Goal: Task Accomplishment & Management: Manage account settings

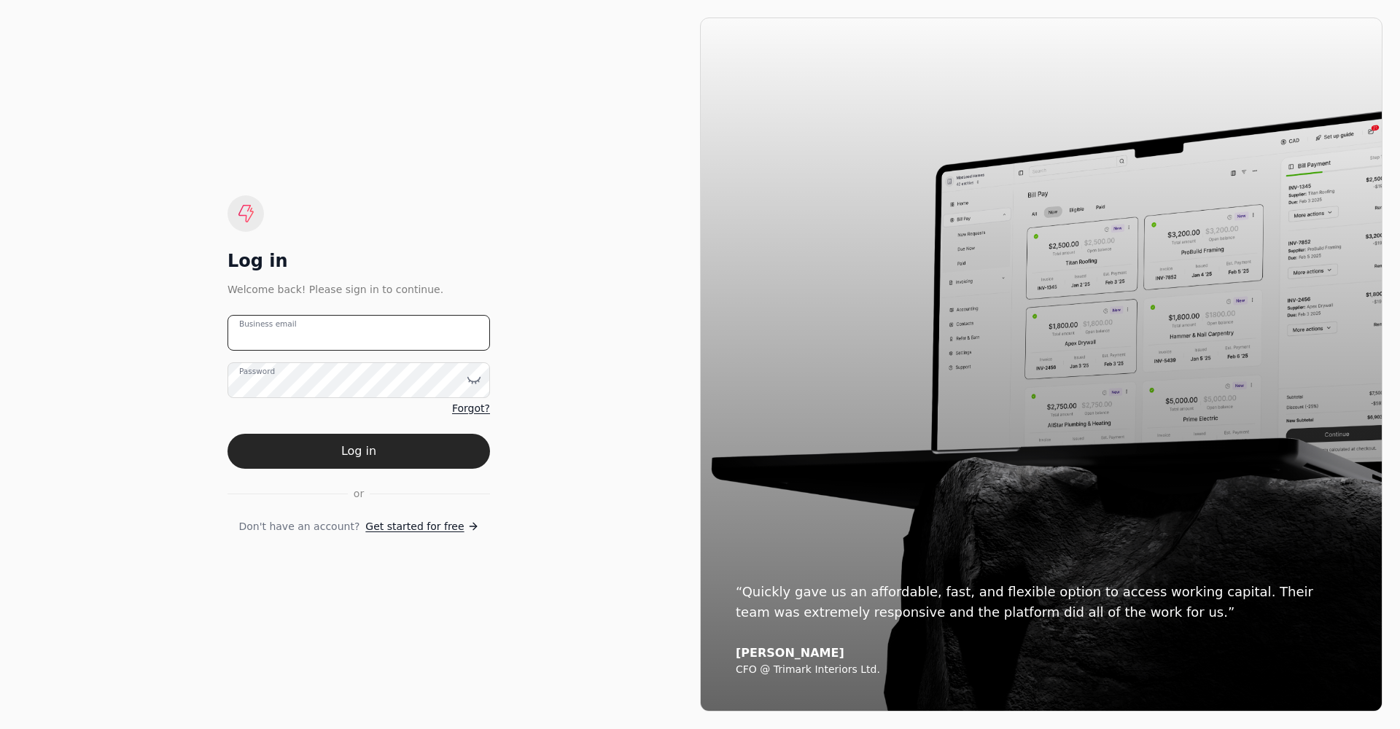
type email "mike.oakes@newfeathers.ca"
click at [351, 451] on button "Log in" at bounding box center [359, 451] width 263 height 35
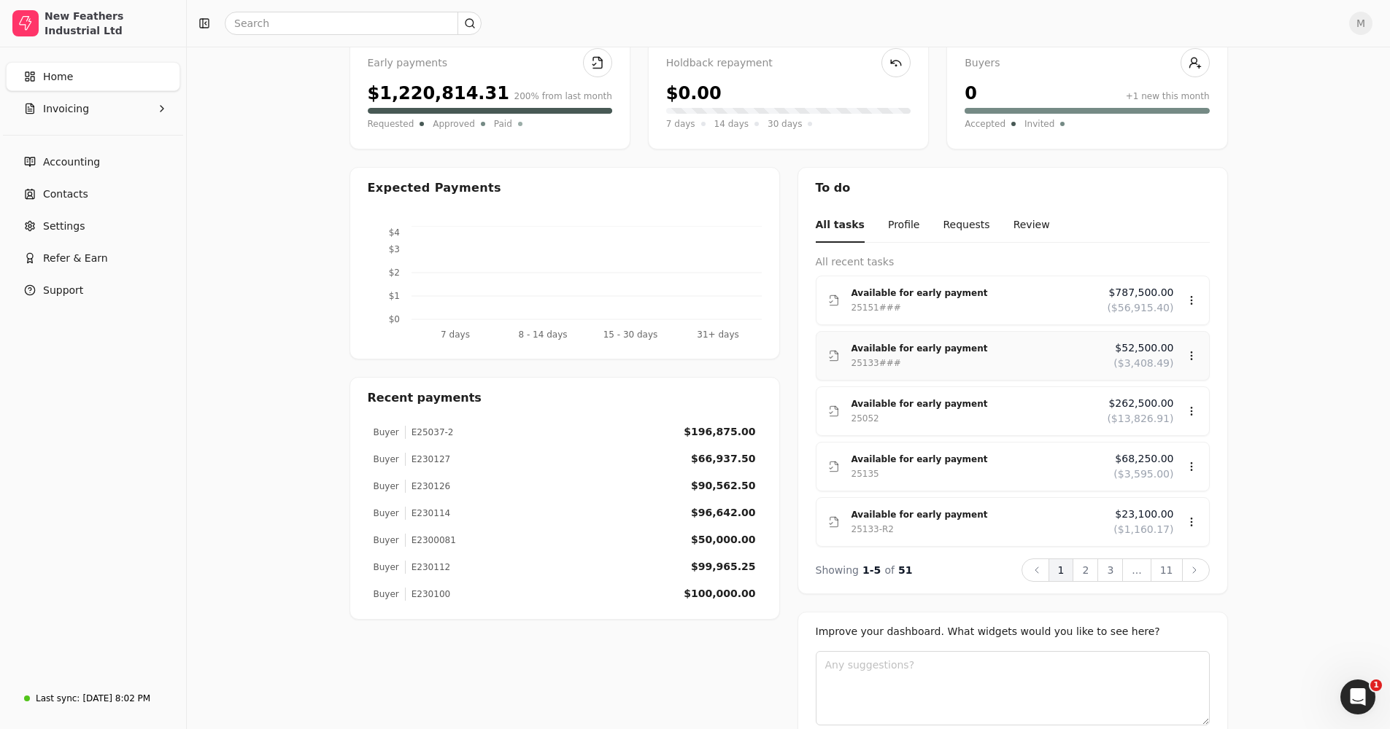
scroll to position [146, 0]
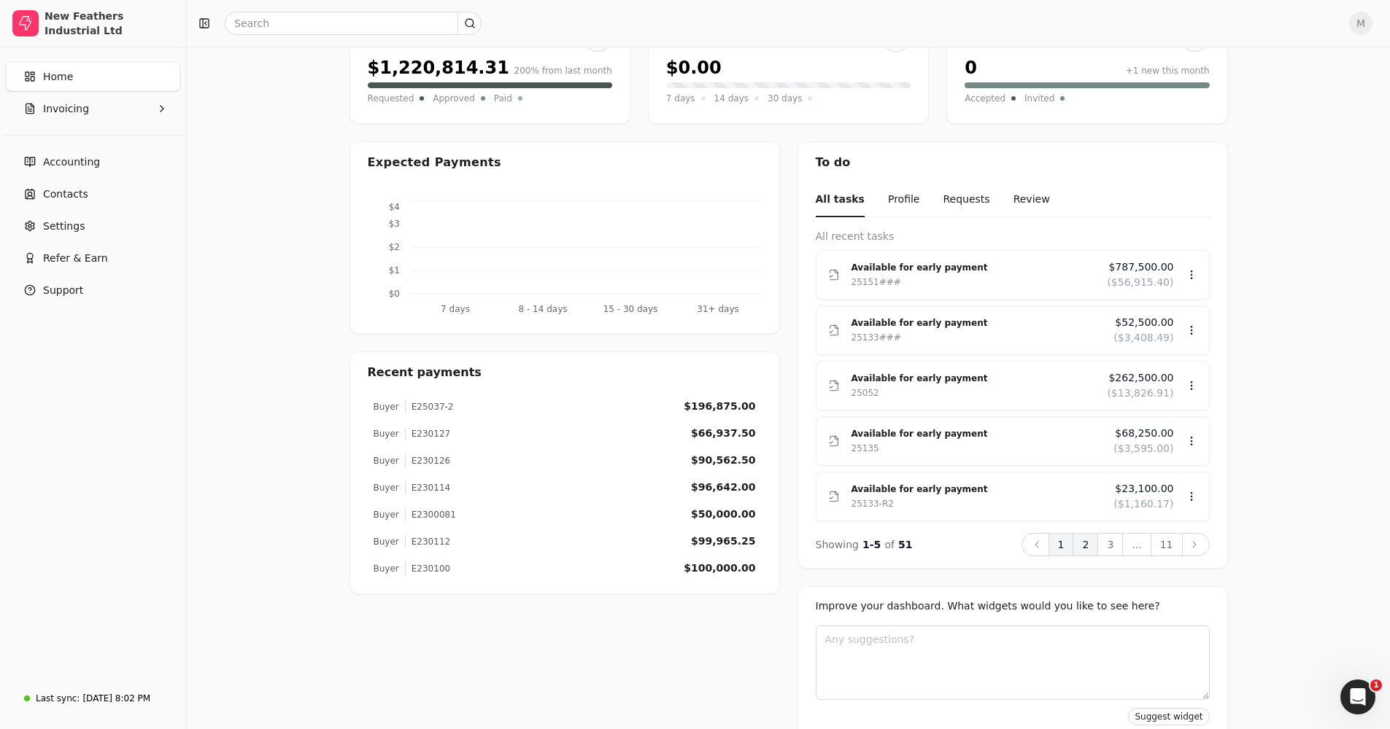
click at [1094, 553] on button "2" at bounding box center [1085, 544] width 26 height 23
click at [1118, 556] on button "3" at bounding box center [1110, 544] width 26 height 23
click at [1160, 553] on button "11" at bounding box center [1166, 544] width 32 height 23
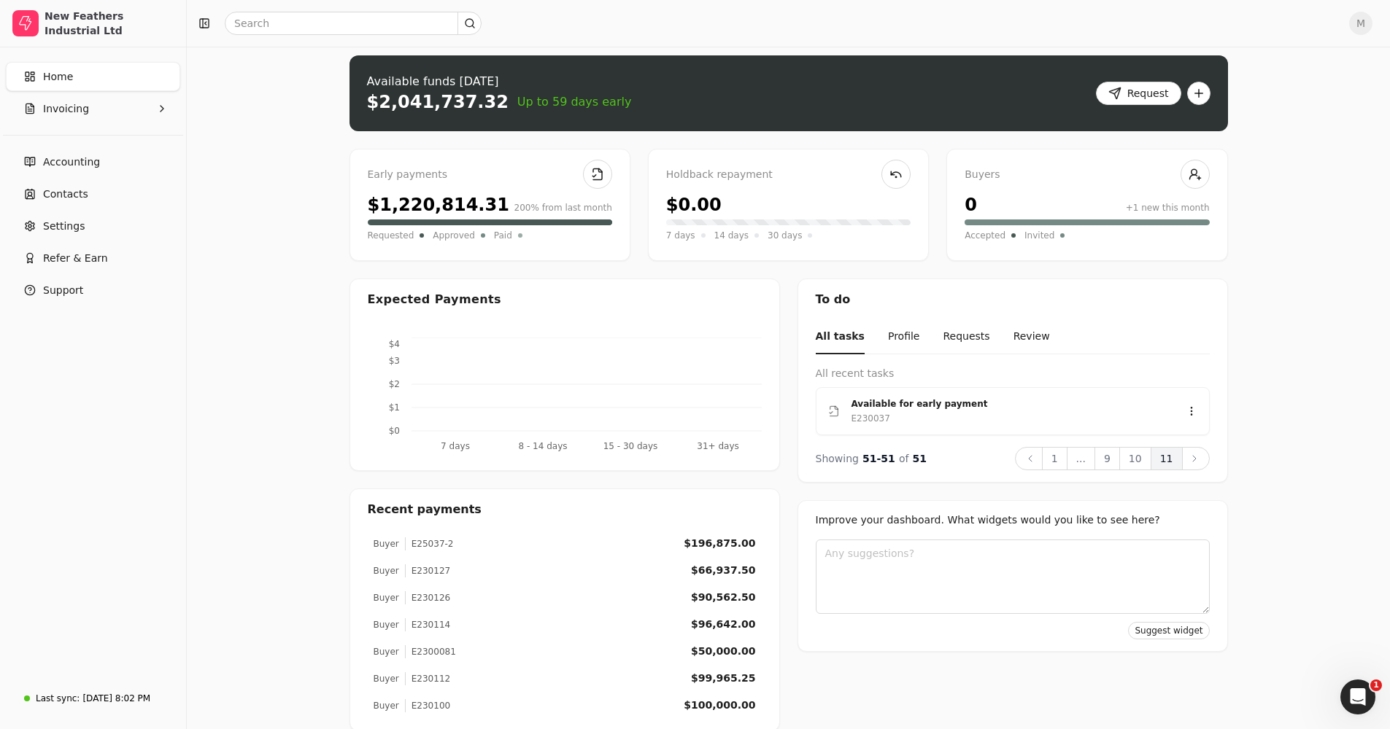
scroll to position [0, 0]
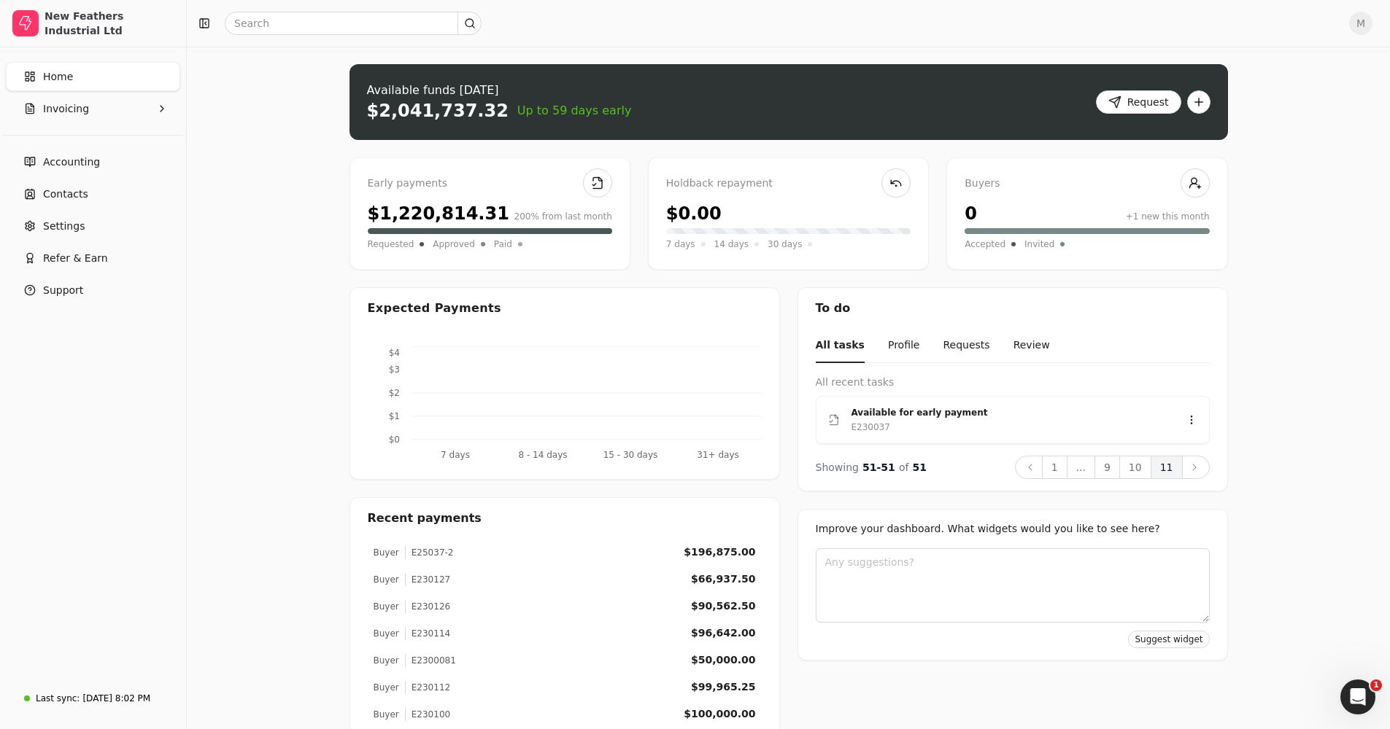
click at [828, 351] on button "All tasks" at bounding box center [839, 346] width 49 height 34
click at [1058, 477] on button "1" at bounding box center [1055, 467] width 26 height 23
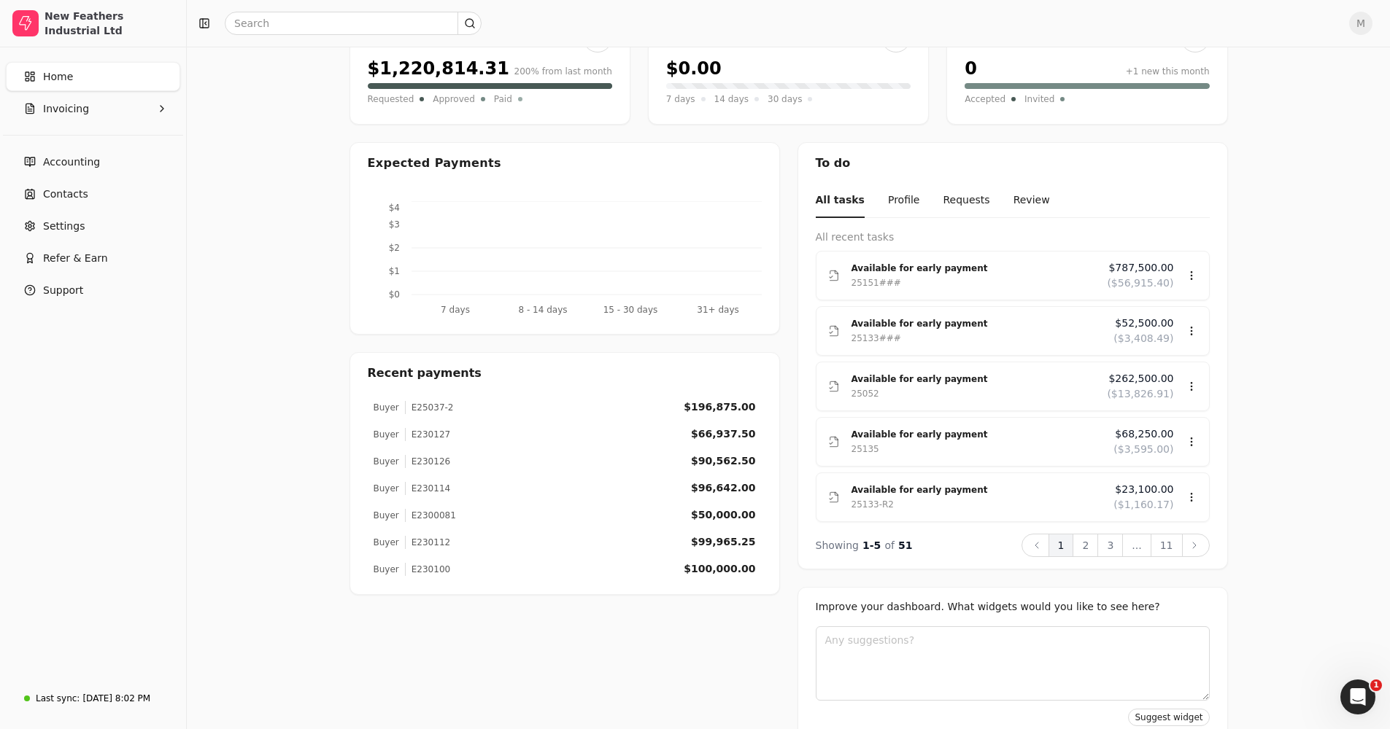
scroll to position [146, 0]
click at [861, 381] on div "Available for early payment" at bounding box center [973, 378] width 244 height 15
click at [1149, 424] on div "Review" at bounding box center [1163, 428] width 88 height 24
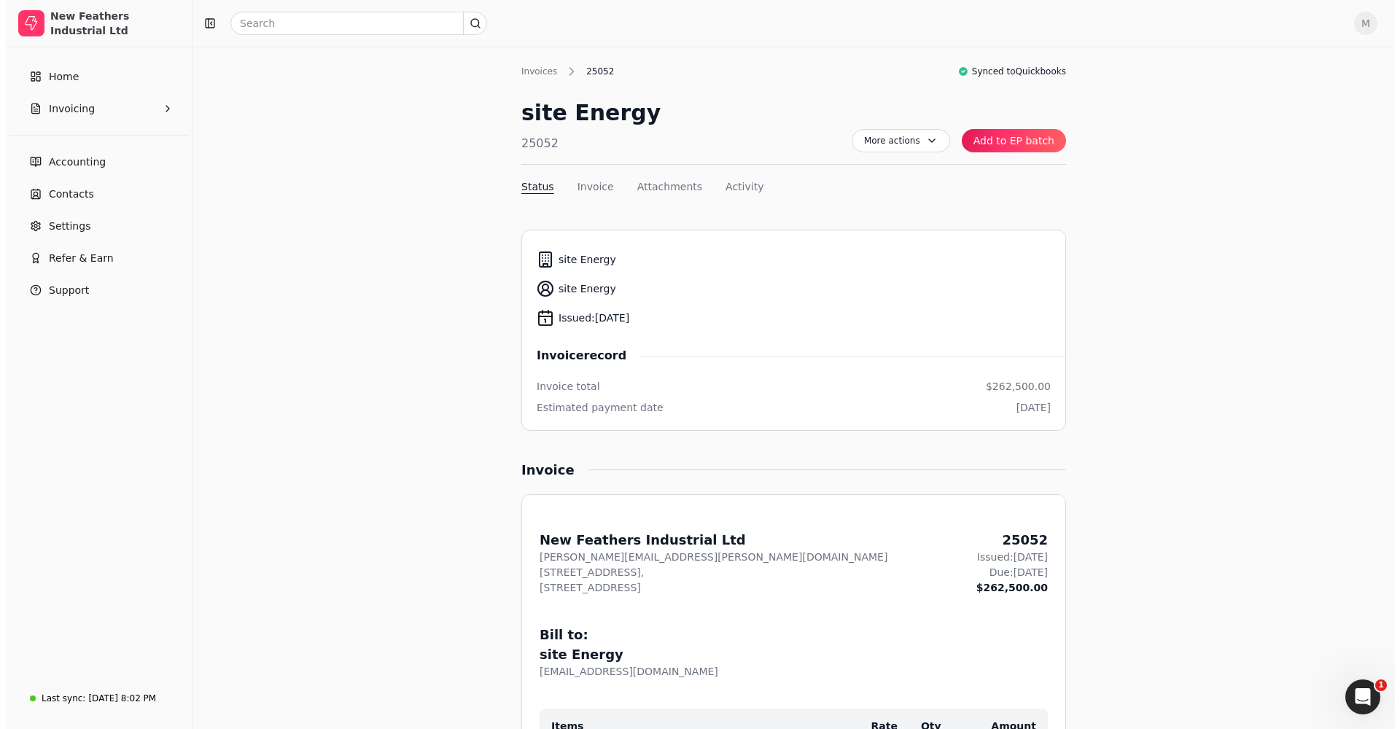
scroll to position [73, 0]
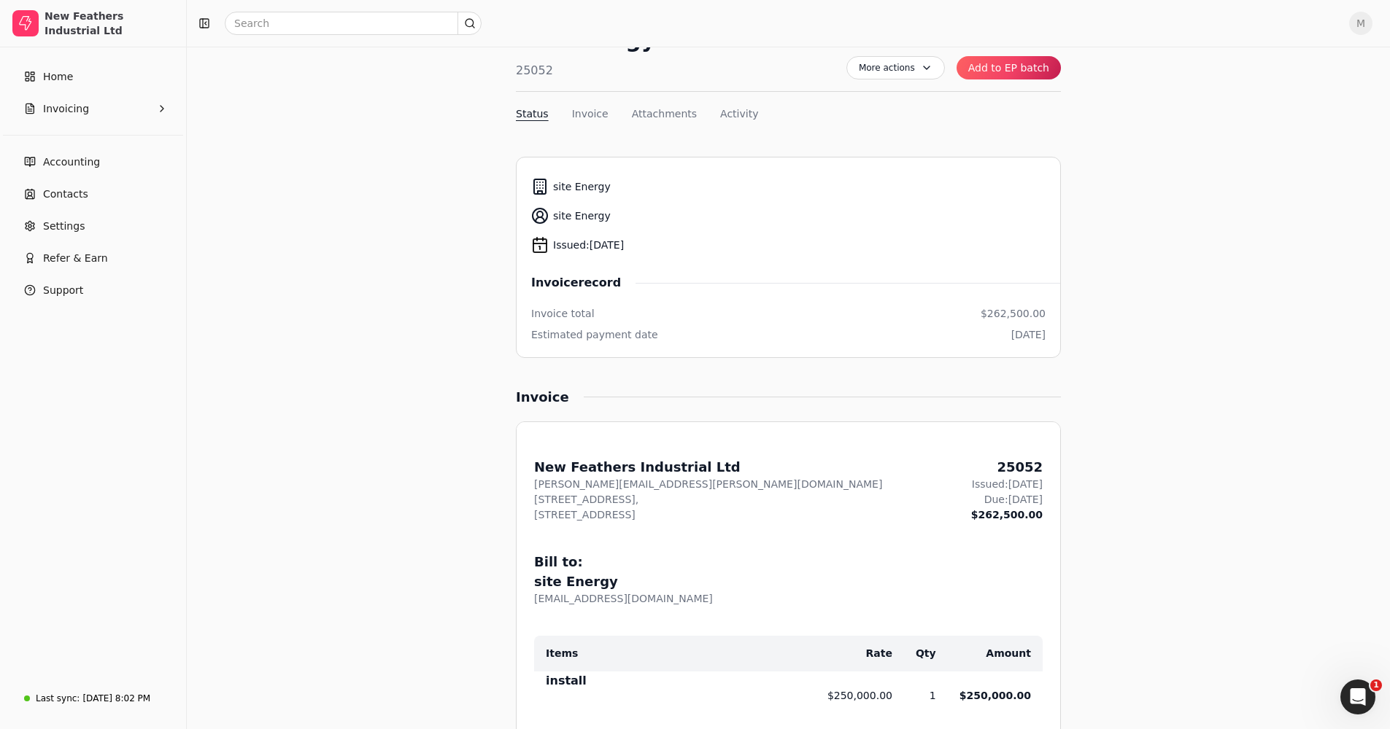
click at [1014, 69] on button "Add to EP batch" at bounding box center [1008, 67] width 104 height 23
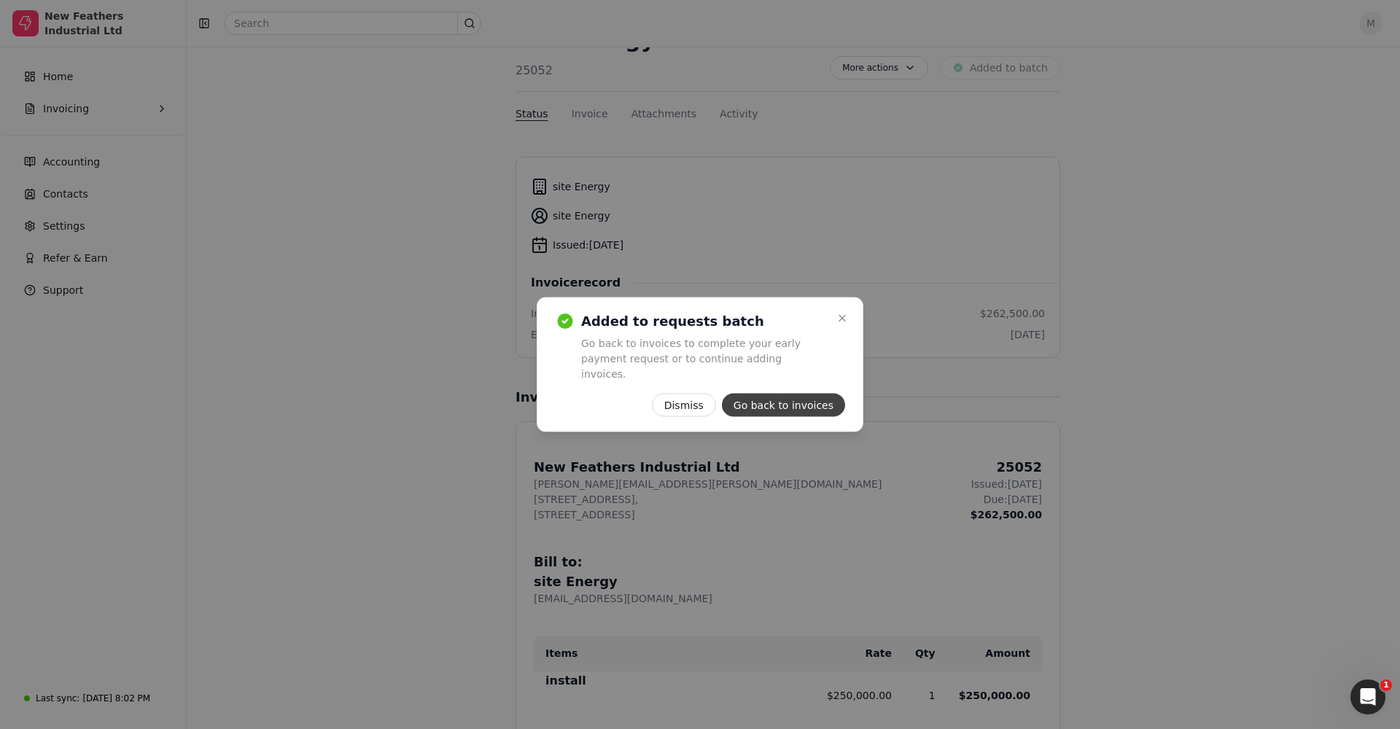
click at [783, 400] on button "Go back to invoices" at bounding box center [783, 405] width 123 height 23
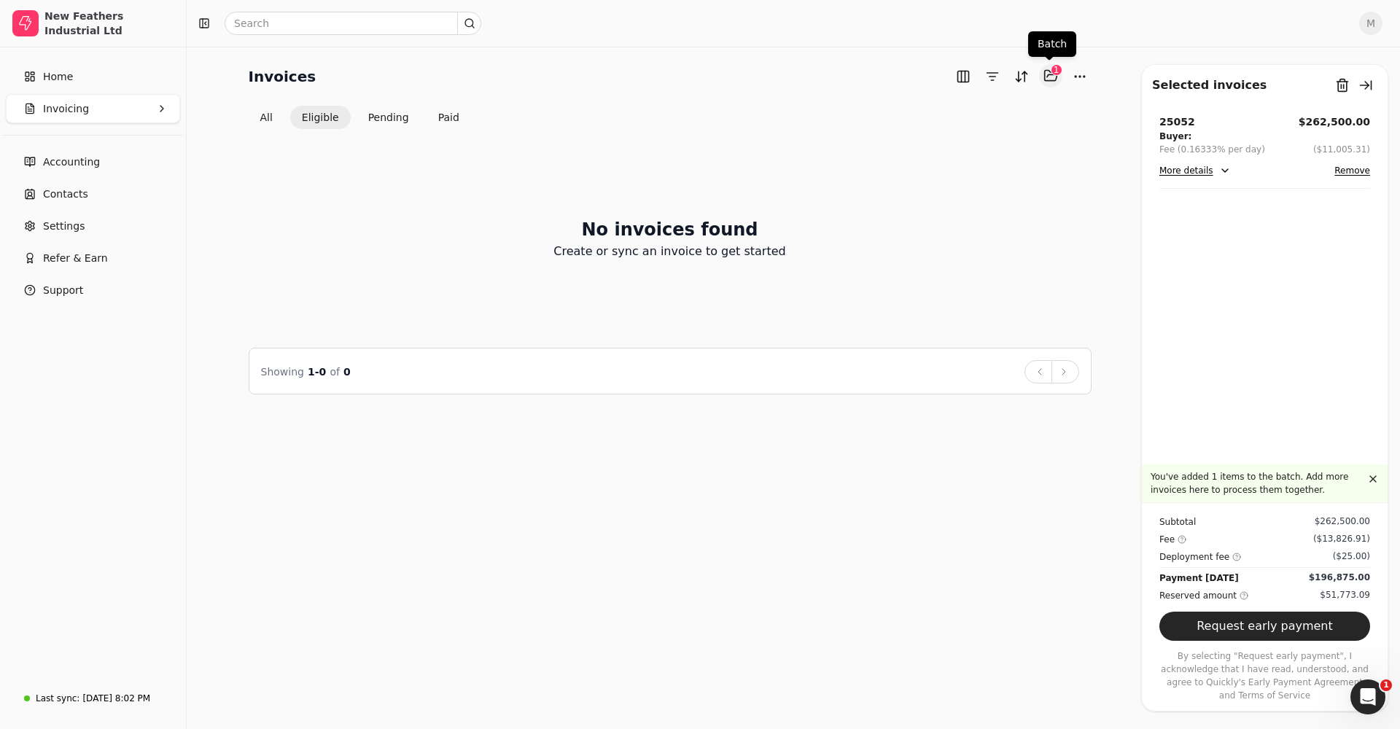
click at [1052, 75] on button "Selected items: 1" at bounding box center [1050, 75] width 23 height 23
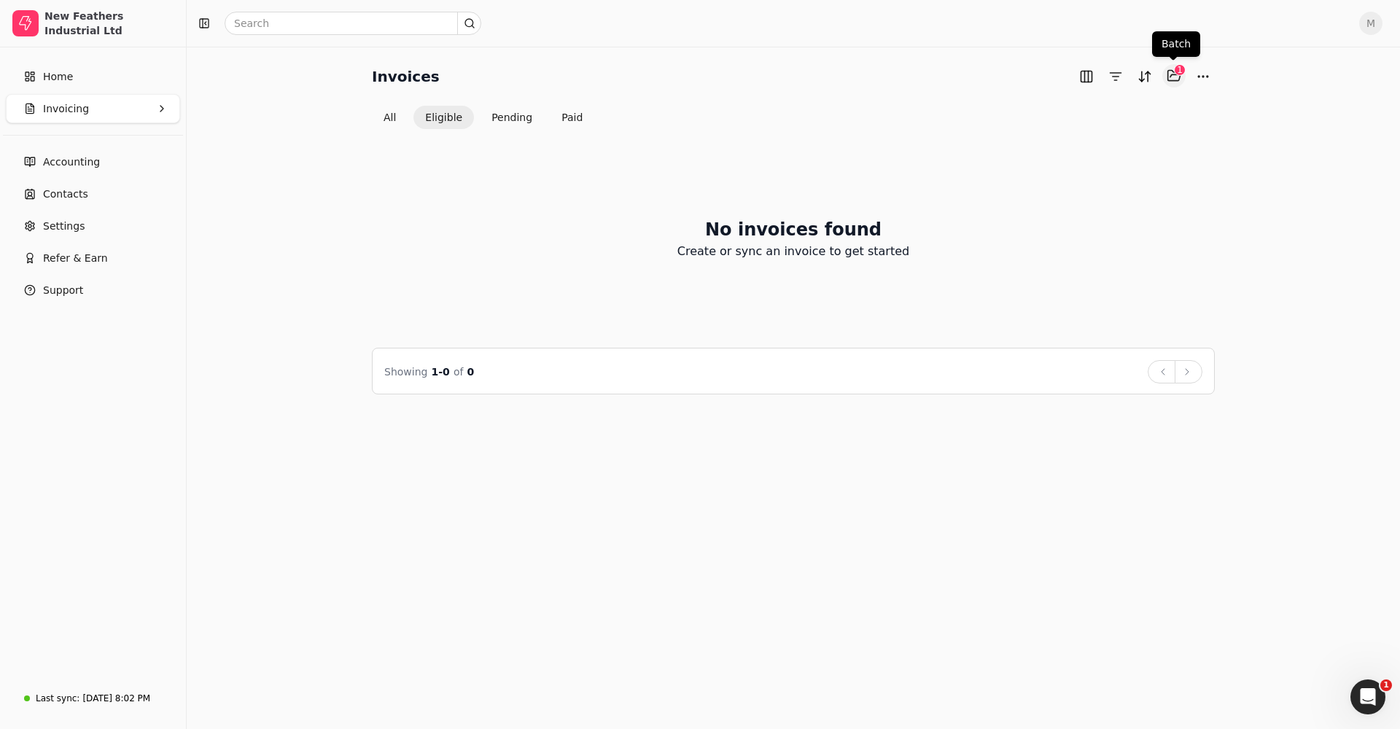
click at [1169, 71] on button "Selected items: 1" at bounding box center [1174, 75] width 23 height 23
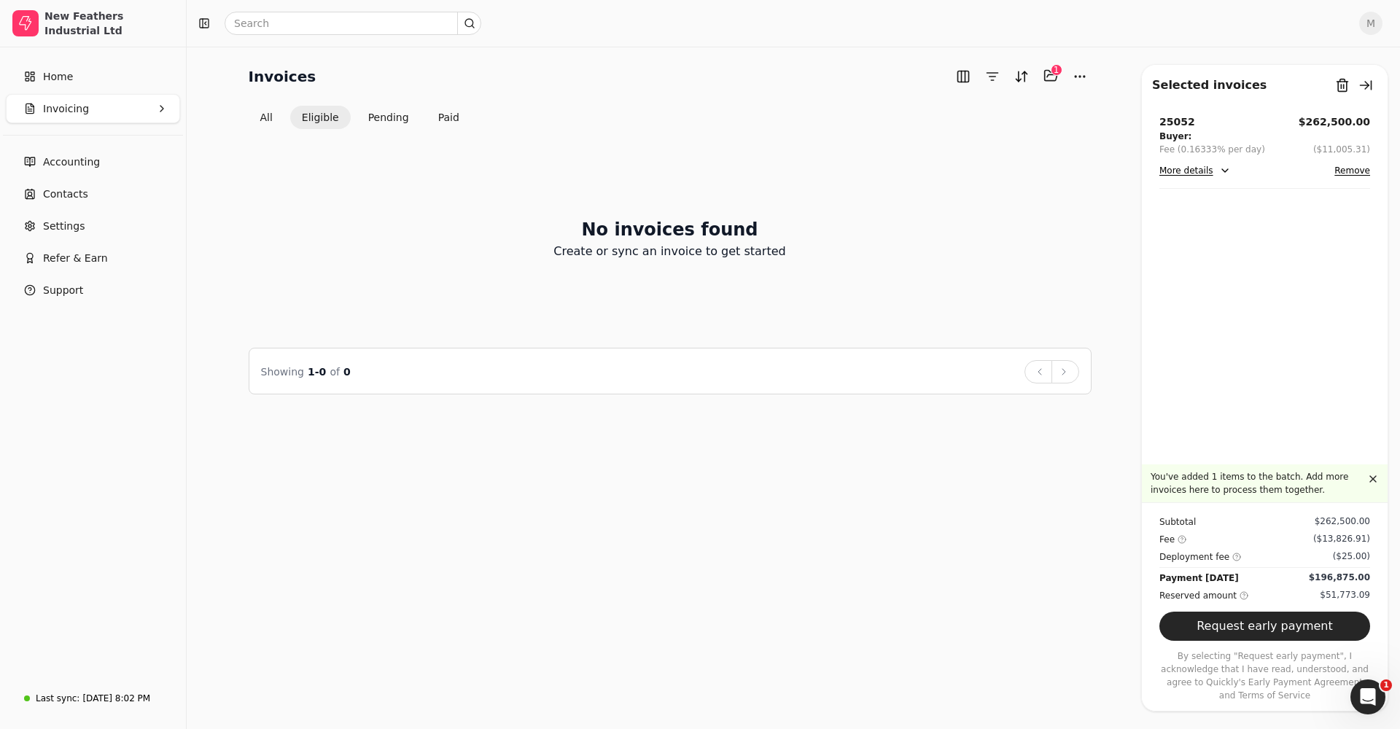
click at [1179, 174] on button "More details" at bounding box center [1195, 171] width 71 height 18
click at [1373, 488] on button "button" at bounding box center [1374, 479] width 18 height 18
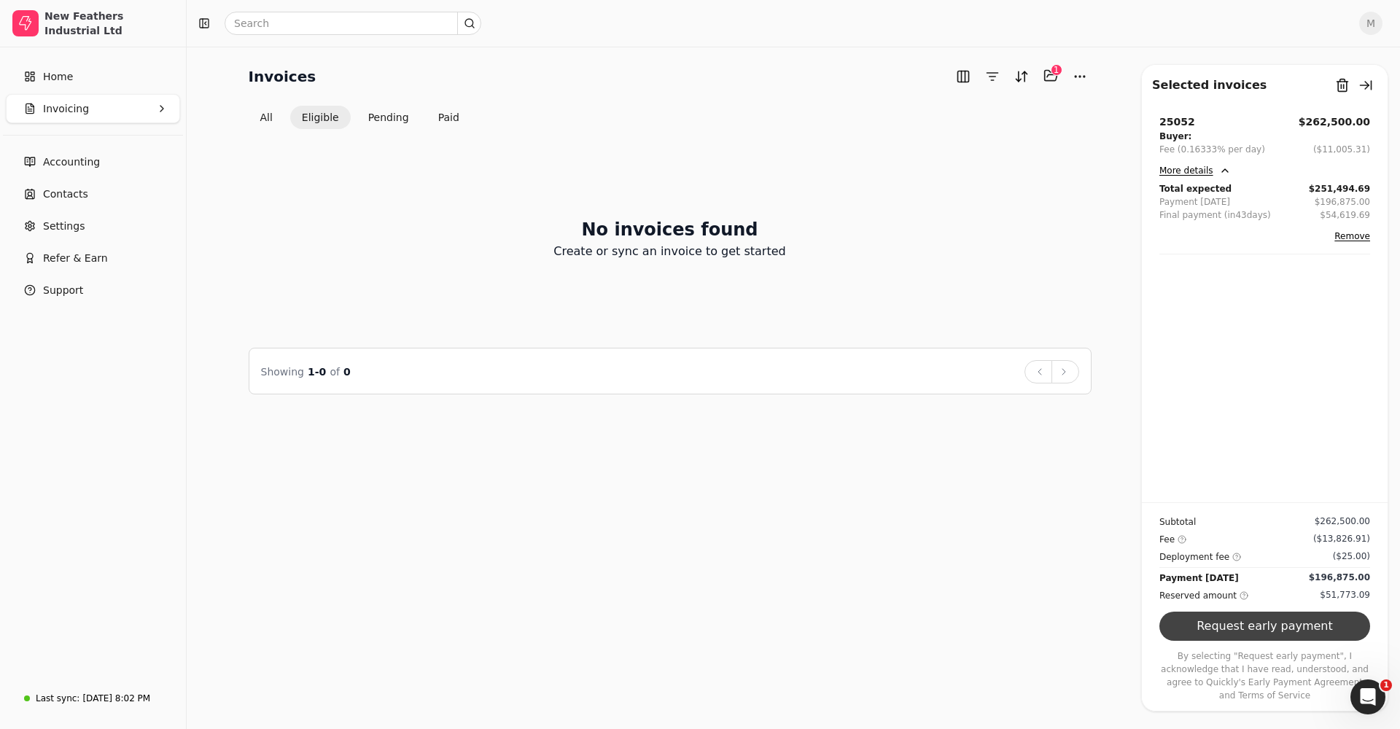
click at [1276, 641] on button "Request early payment" at bounding box center [1265, 626] width 211 height 29
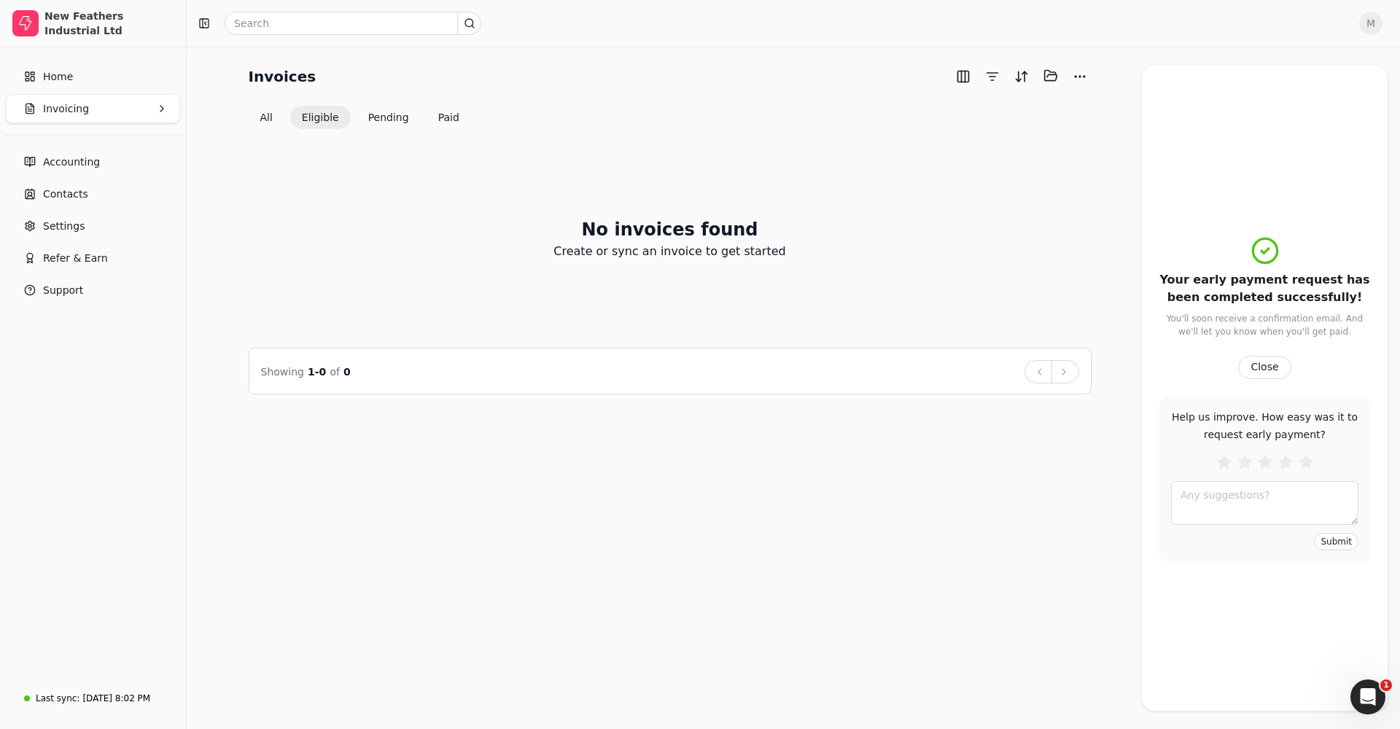
scroll to position [9, 0]
click at [983, 232] on div "No invoices found Create or sync an invoice to get started" at bounding box center [670, 239] width 843 height 184
